Goal: Task Accomplishment & Management: Use online tool/utility

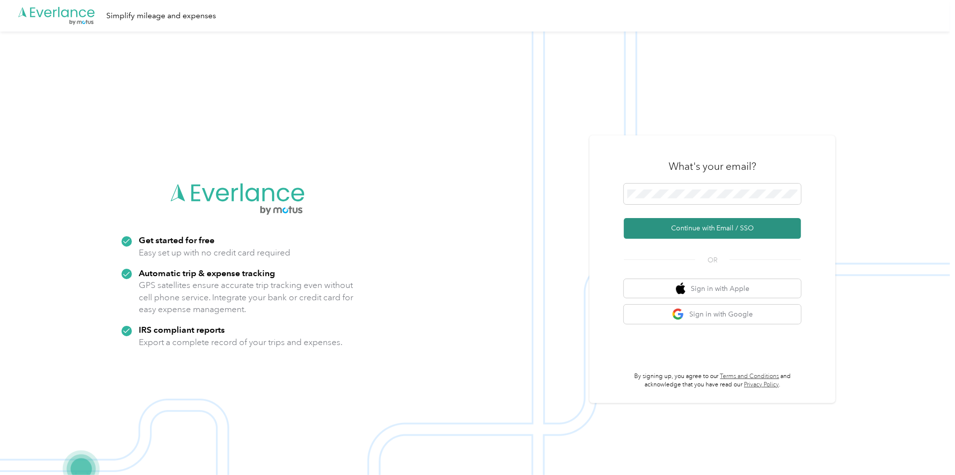
click at [719, 229] on button "Continue with Email / SSO" at bounding box center [712, 228] width 177 height 21
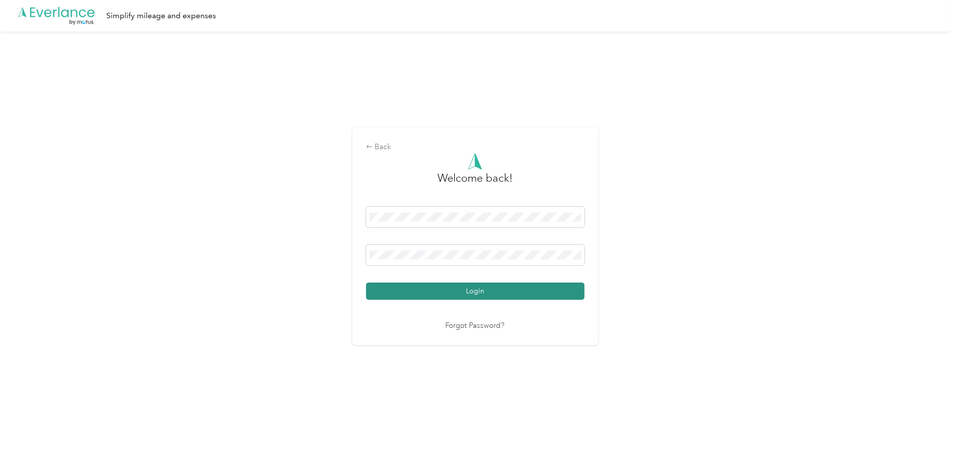
click at [483, 294] on button "Login" at bounding box center [475, 290] width 218 height 17
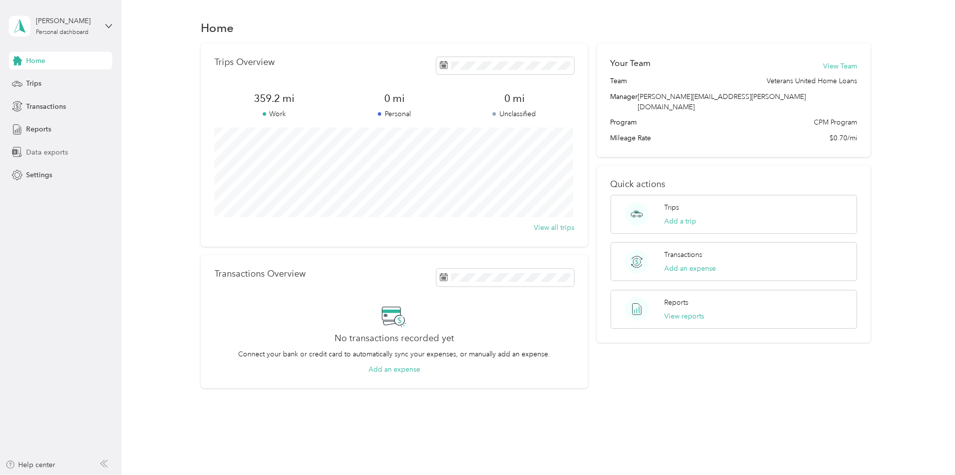
click at [44, 151] on span "Data exports" at bounding box center [47, 152] width 42 height 10
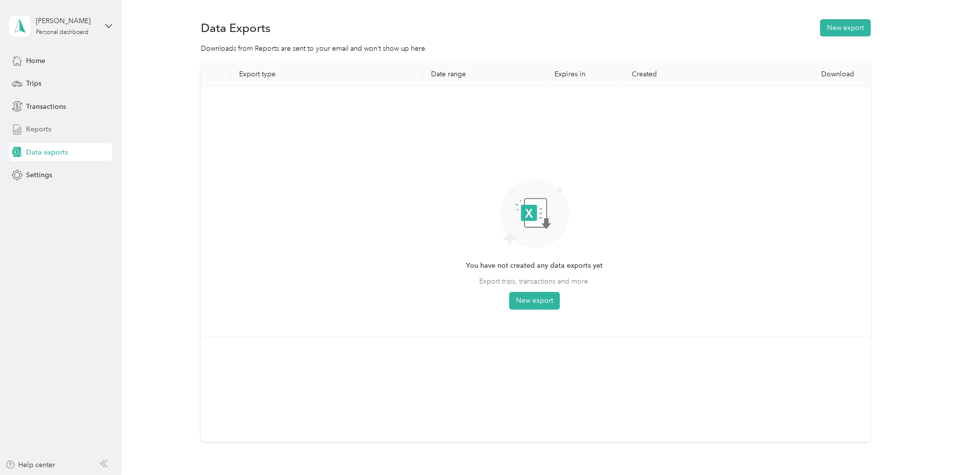
click at [50, 127] on span "Reports" at bounding box center [38, 129] width 25 height 10
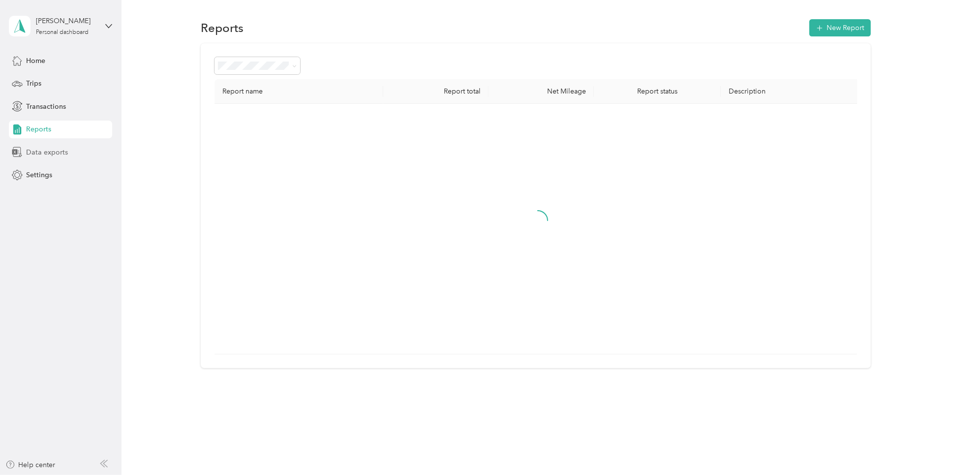
click at [50, 151] on span "Data exports" at bounding box center [47, 152] width 42 height 10
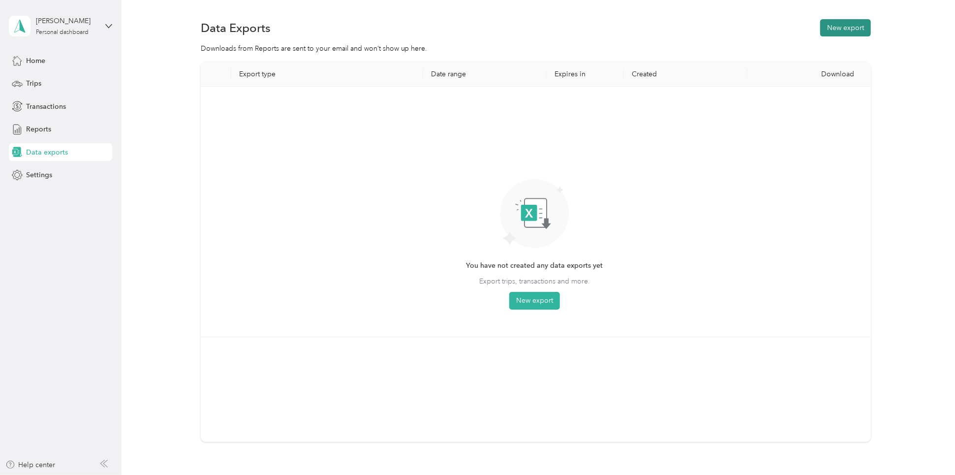
click at [842, 32] on button "New export" at bounding box center [845, 27] width 51 height 17
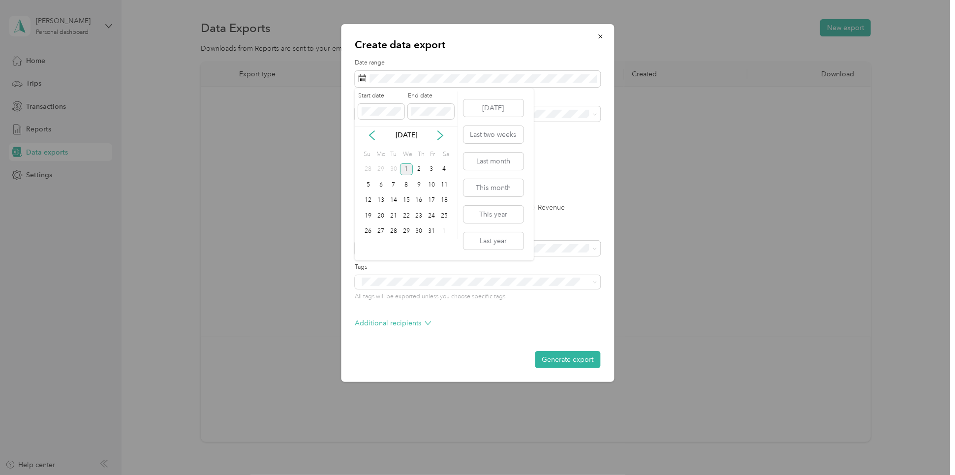
click at [377, 132] on div "[DATE]" at bounding box center [406, 135] width 103 height 10
click at [373, 134] on icon at bounding box center [372, 135] width 10 height 10
click at [379, 170] on div "1" at bounding box center [380, 169] width 13 height 12
click at [394, 233] on div "30" at bounding box center [393, 231] width 13 height 12
click at [429, 175] on form "Date range Purpose Advanced filters File format Excel CSV PDF Export type All T…" at bounding box center [477, 213] width 245 height 309
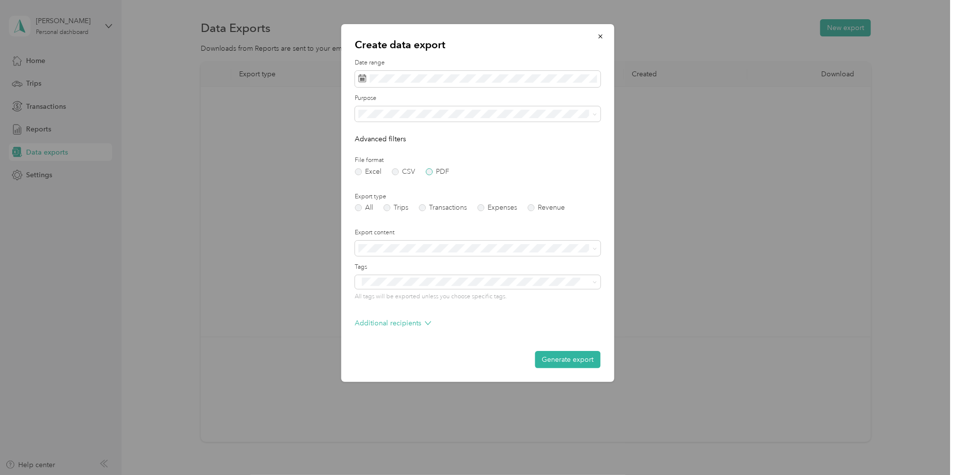
click at [433, 170] on label "PDF" at bounding box center [437, 171] width 24 height 7
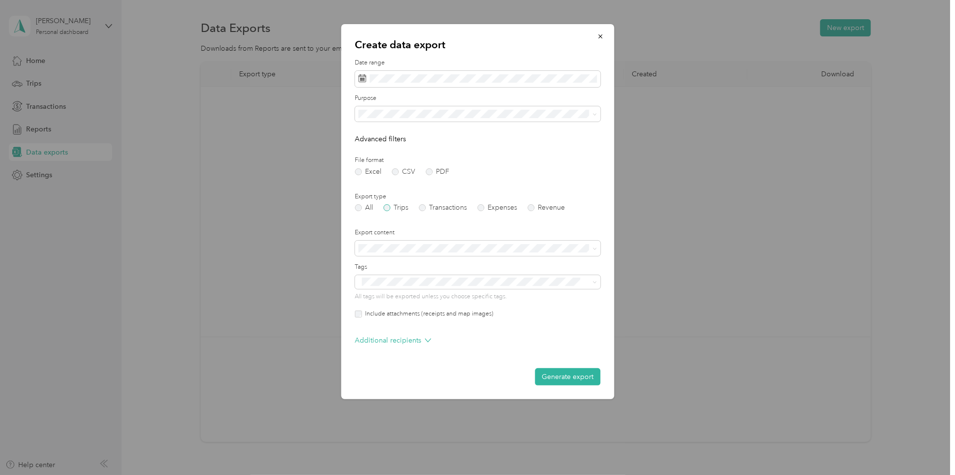
click at [390, 209] on label "Trips" at bounding box center [395, 207] width 25 height 7
click at [559, 374] on button "Generate export" at bounding box center [567, 376] width 65 height 17
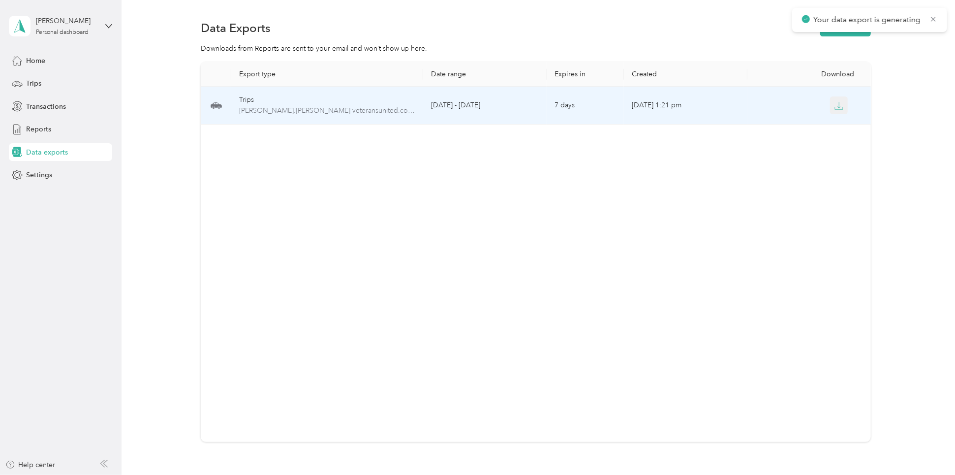
click at [837, 109] on icon "button" at bounding box center [838, 105] width 9 height 9
